Goal: Information Seeking & Learning: Learn about a topic

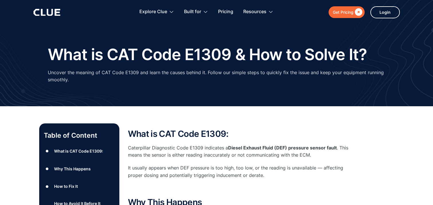
click at [0, 150] on html "Get Pricing  Explore Clue Solutions Tailored solutions for your construction e…" at bounding box center [216, 102] width 433 height 205
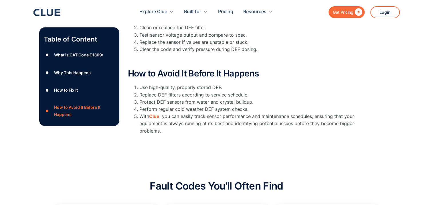
scroll to position [263, 0]
